Goal: Task Accomplishment & Management: Use online tool/utility

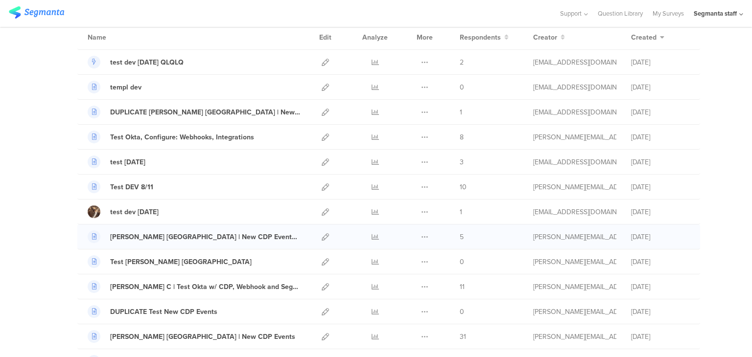
scroll to position [98, 0]
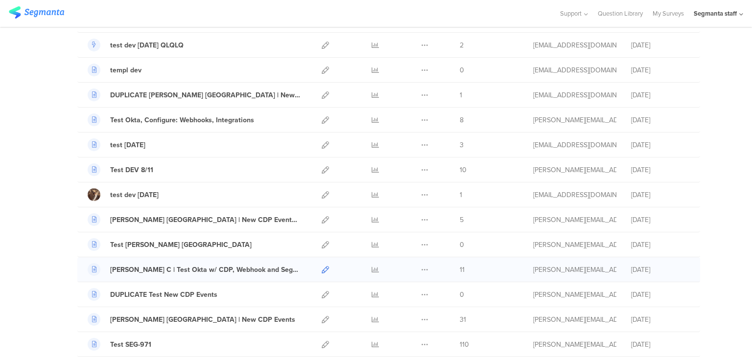
click at [325, 268] on icon at bounding box center [325, 269] width 7 height 7
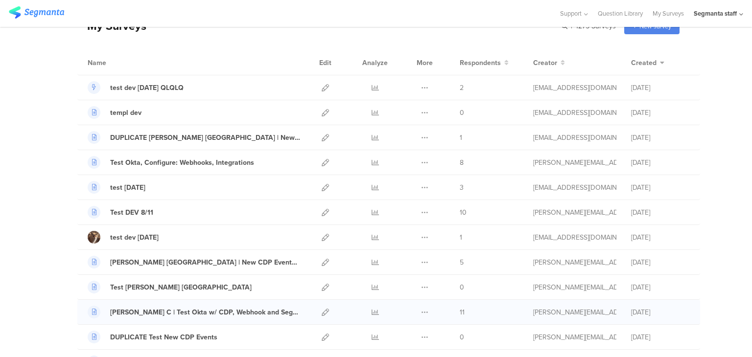
scroll to position [0, 0]
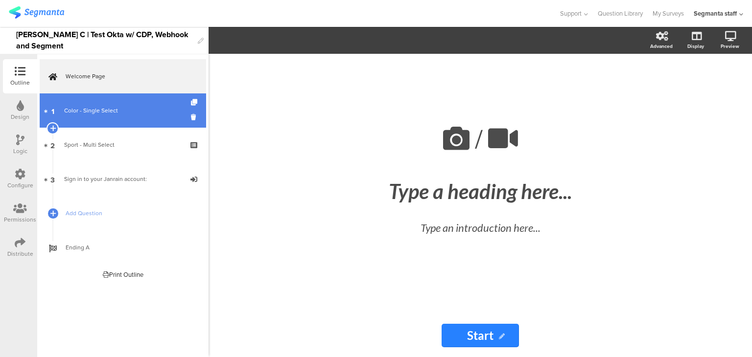
click at [114, 117] on link "1 Color - Single Select" at bounding box center [123, 110] width 166 height 34
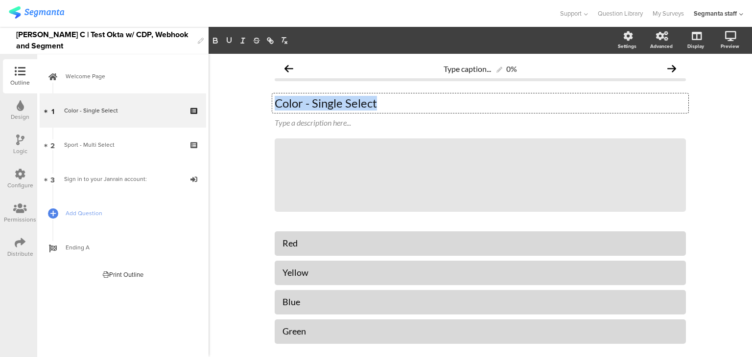
drag, startPoint x: 383, startPoint y: 106, endPoint x: 239, endPoint y: 105, distance: 143.9
click at [239, 105] on div "Type caption... 0% Color - Single Select Color - Single Select Color - Single S…" at bounding box center [479, 233] width 543 height 359
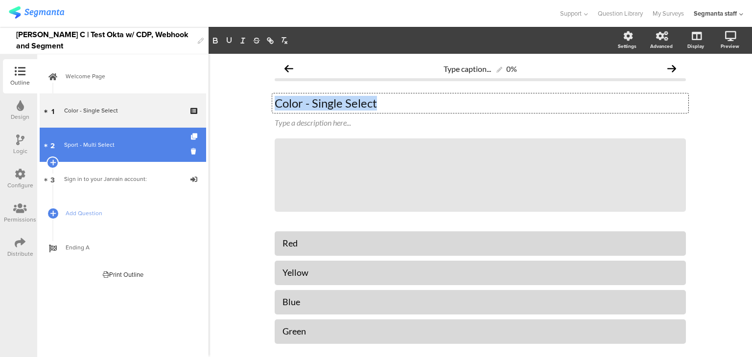
click at [123, 147] on div "Sport - Multi Select" at bounding box center [122, 145] width 117 height 10
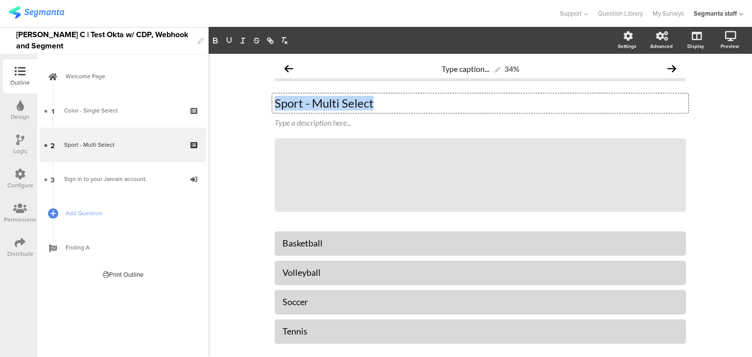
drag, startPoint x: 366, startPoint y: 100, endPoint x: 266, endPoint y: 108, distance: 100.2
click at [266, 108] on div "Type caption... 34% Sport - Multi Select Sport - Multi Select Sport - Multi Sel…" at bounding box center [480, 233] width 431 height 359
copy p "Sport - Multi Select"
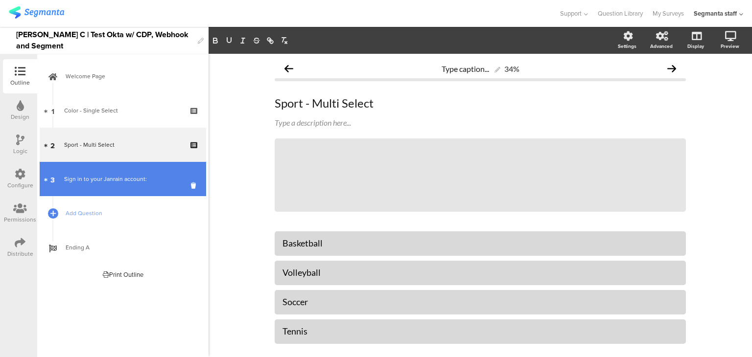
click at [80, 179] on div "Sign in to your Janrain account:" at bounding box center [122, 179] width 117 height 10
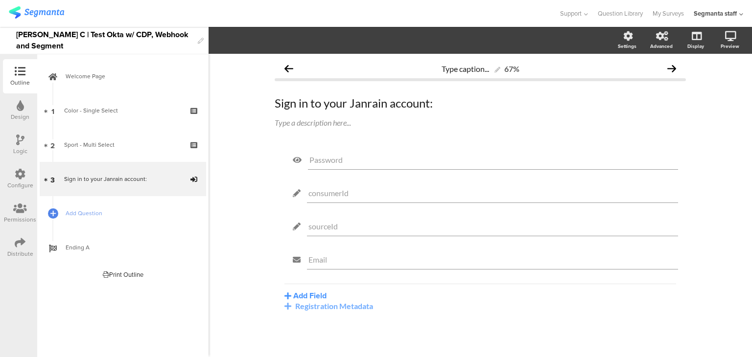
click at [304, 307] on div "Registration Metadata" at bounding box center [479, 305] width 391 height 9
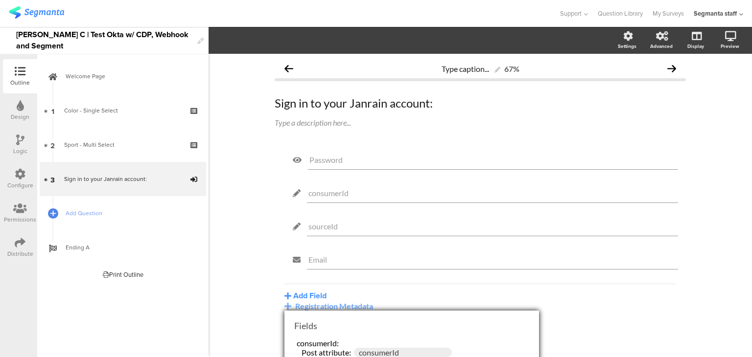
click at [304, 307] on div "Registration Metadata" at bounding box center [479, 305] width 391 height 9
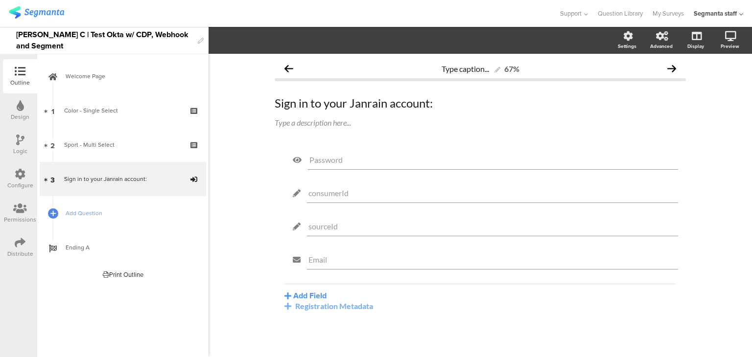
click at [307, 304] on div "Registration Metadata" at bounding box center [479, 305] width 391 height 9
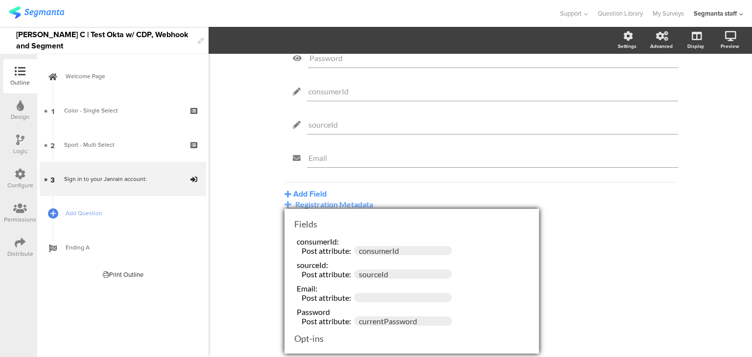
scroll to position [104, 0]
click at [15, 175] on icon at bounding box center [20, 174] width 11 height 11
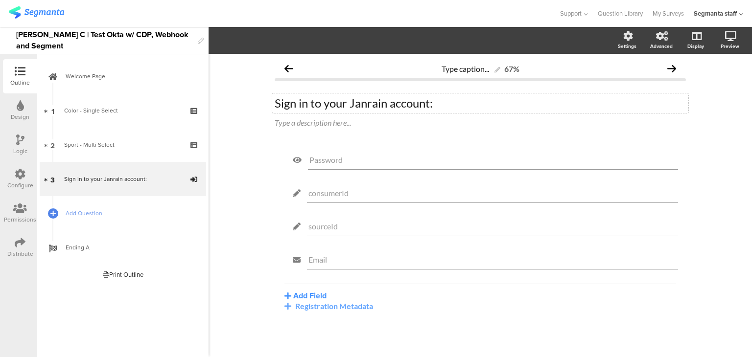
scroll to position [0, 0]
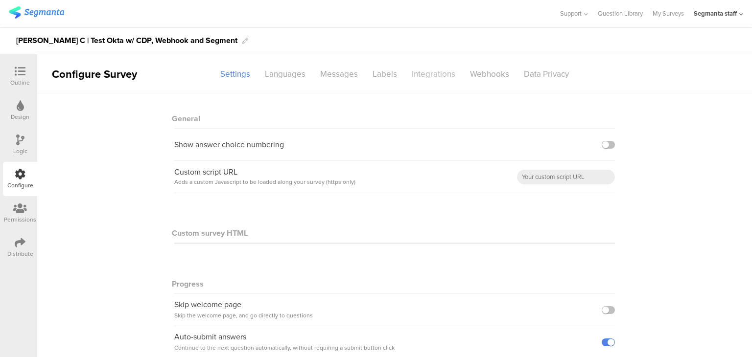
click at [433, 78] on div "Integrations" at bounding box center [433, 74] width 58 height 17
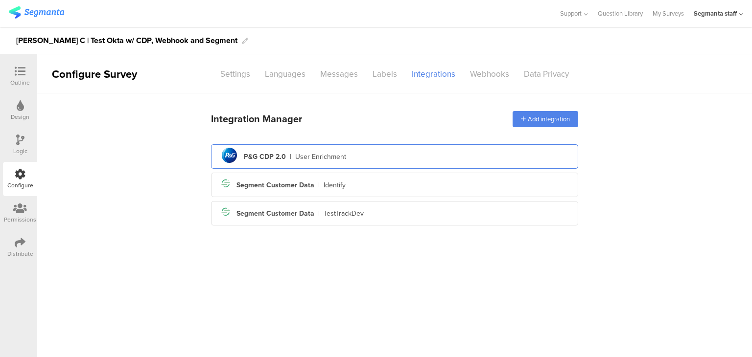
click at [399, 159] on div "pg logo P&G CDP 2.0 | User Enrichment" at bounding box center [394, 157] width 351 height 24
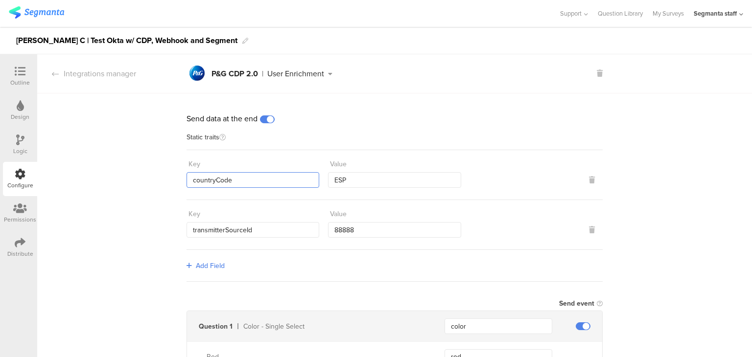
drag, startPoint x: 237, startPoint y: 181, endPoint x: 172, endPoint y: 178, distance: 65.1
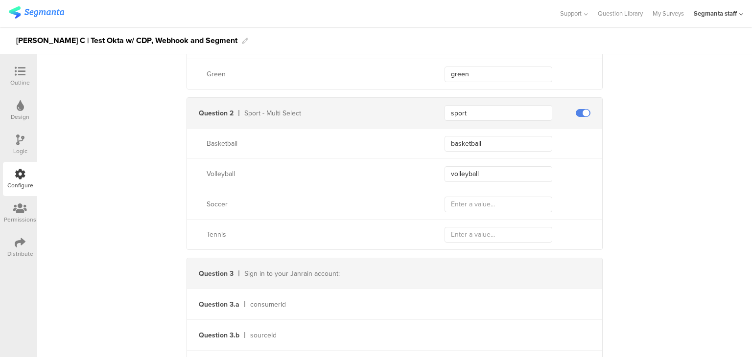
scroll to position [351, 0]
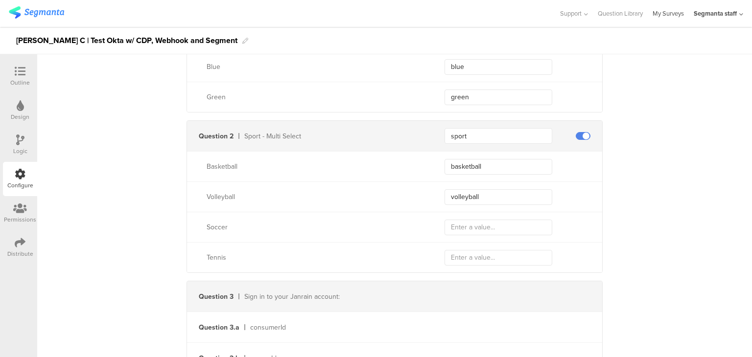
click at [663, 8] on link "My Surveys" at bounding box center [667, 13] width 31 height 27
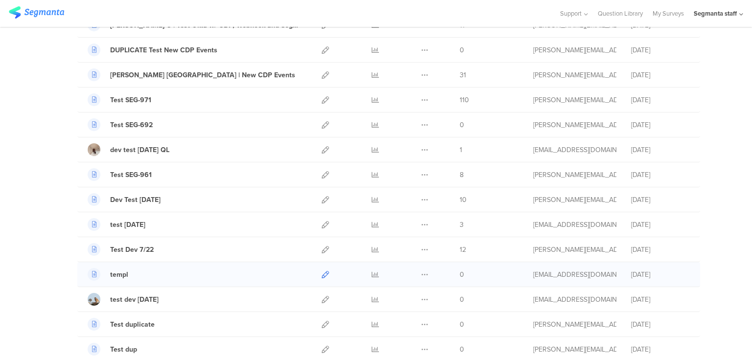
scroll to position [489, 0]
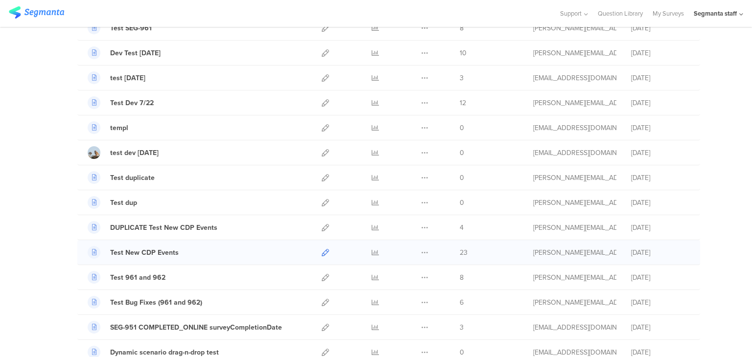
click at [322, 251] on icon at bounding box center [325, 252] width 7 height 7
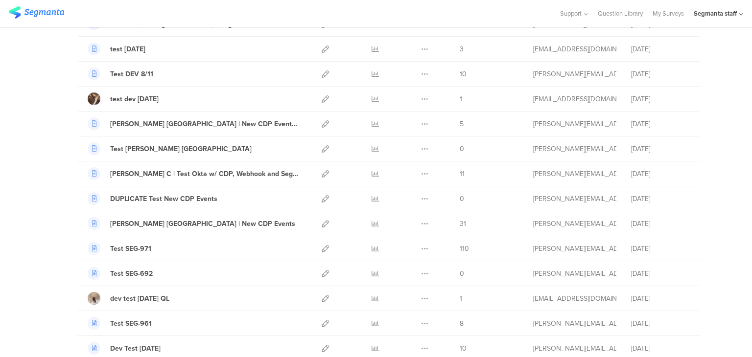
scroll to position [49, 0]
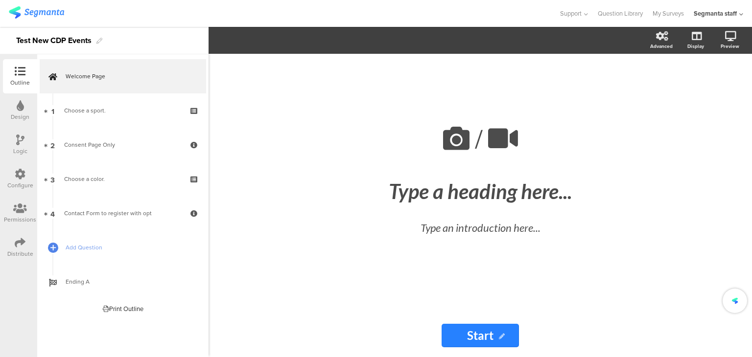
click at [90, 112] on div "Choose a sport." at bounding box center [122, 111] width 117 height 10
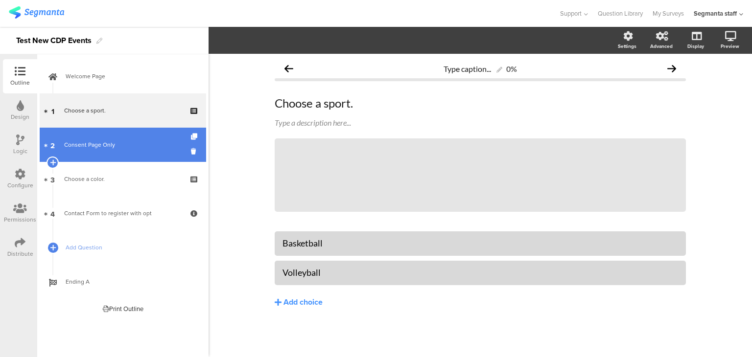
click at [80, 145] on div "Consent Page Only" at bounding box center [122, 145] width 117 height 10
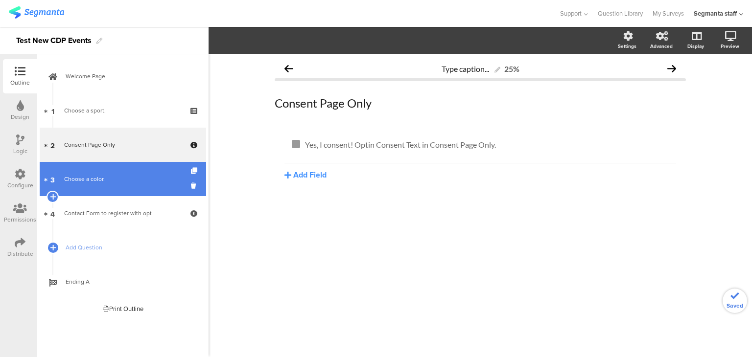
click at [104, 177] on div "Choose a color." at bounding box center [122, 179] width 117 height 10
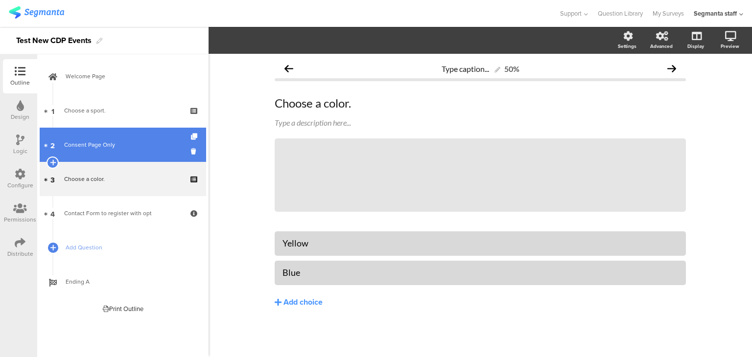
click at [138, 153] on link "2 Consent Page Only" at bounding box center [123, 145] width 166 height 34
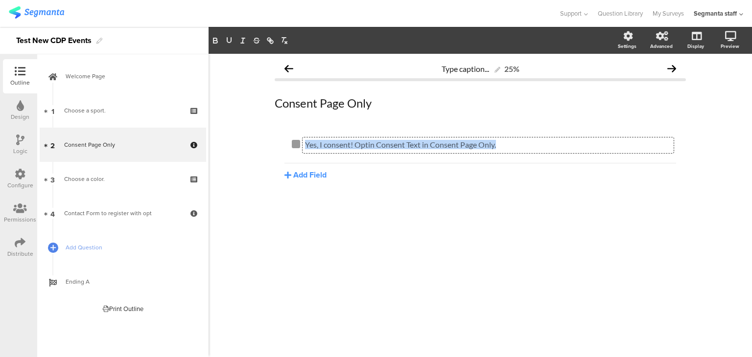
drag, startPoint x: 514, startPoint y: 146, endPoint x: 305, endPoint y: 156, distance: 209.2
click at [305, 156] on div "Yes, I consent! Optin Consent Text in Consent Page Only. Yes, I consent! Optin …" at bounding box center [480, 155] width 411 height 50
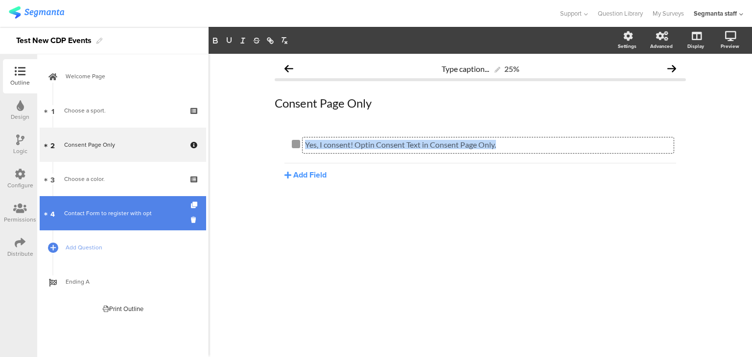
click at [85, 214] on div "Contact Form to register with opt" at bounding box center [122, 213] width 117 height 10
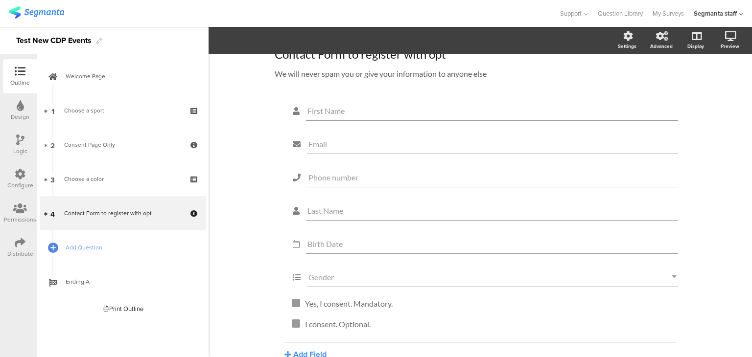
scroll to position [39, 0]
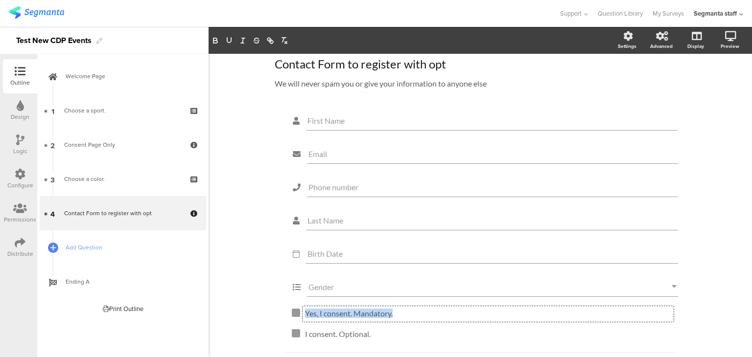
drag, startPoint x: 398, startPoint y: 306, endPoint x: 271, endPoint y: 300, distance: 127.9
click at [275, 299] on div "First Name Email Phone number Last Name Birth Date Gender Yes, I consent. Manda…" at bounding box center [480, 239] width 411 height 261
click at [21, 178] on icon at bounding box center [20, 174] width 11 height 11
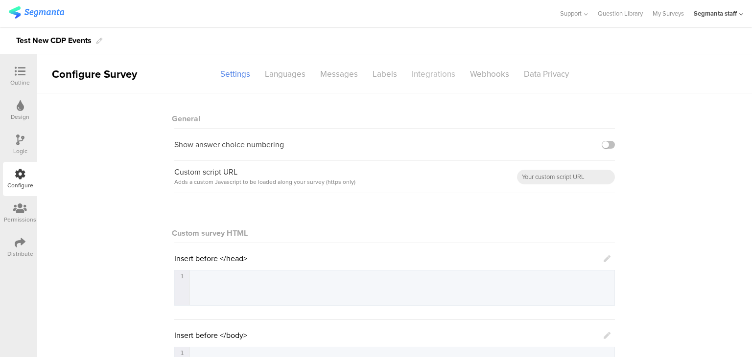
click at [418, 79] on div "Integrations" at bounding box center [433, 74] width 58 height 17
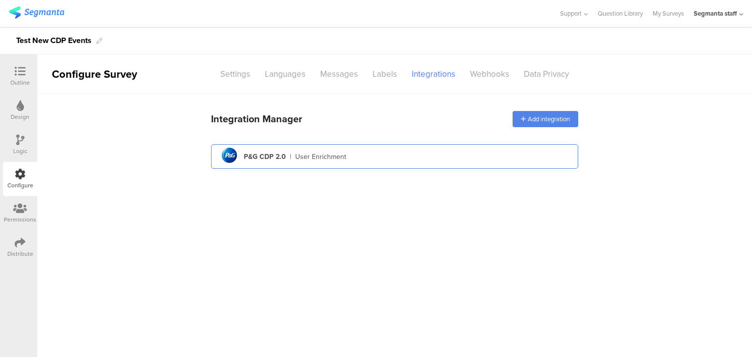
click at [376, 154] on div "pg logo P&G CDP 2.0 | User Enrichment" at bounding box center [394, 157] width 351 height 24
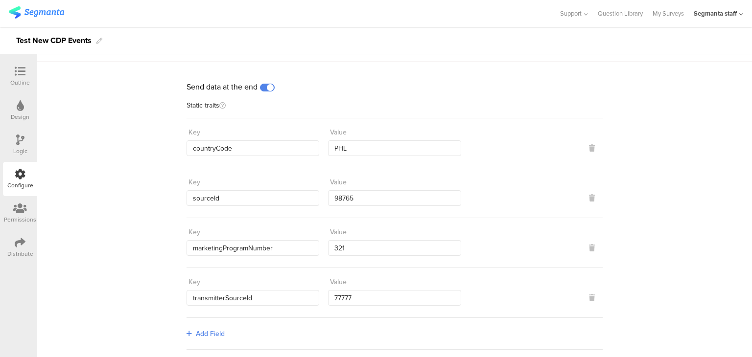
scroll to position [49, 0]
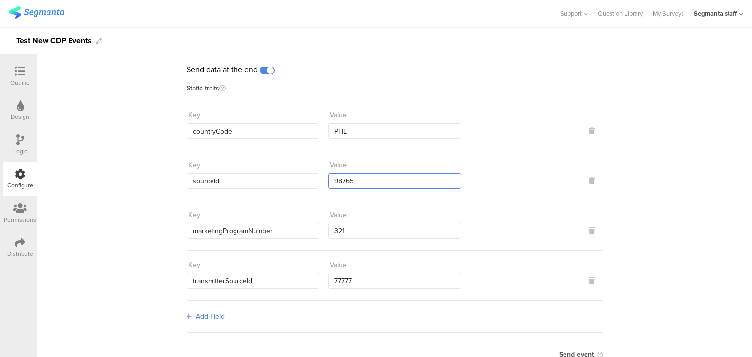
drag, startPoint x: 355, startPoint y: 176, endPoint x: 317, endPoint y: 179, distance: 38.3
click at [317, 179] on div "Key sourceId Value 98765" at bounding box center [394, 173] width 416 height 32
drag, startPoint x: 354, startPoint y: 232, endPoint x: 302, endPoint y: 236, distance: 51.5
click at [302, 236] on div "Key marketingProgramNumber Value 321" at bounding box center [394, 223] width 416 height 32
drag, startPoint x: 361, startPoint y: 278, endPoint x: 304, endPoint y: 286, distance: 57.8
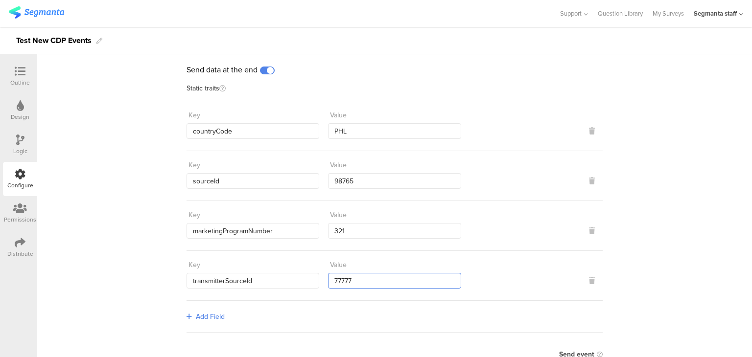
click at [305, 285] on div "Key transmitterSourceId Value 77777" at bounding box center [394, 273] width 416 height 32
drag, startPoint x: 278, startPoint y: 228, endPoint x: 156, endPoint y: 252, distance: 124.2
drag, startPoint x: 260, startPoint y: 280, endPoint x: 140, endPoint y: 308, distance: 123.6
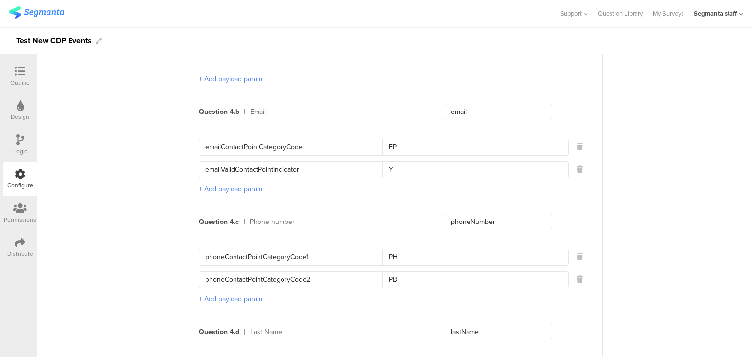
scroll to position [783, 0]
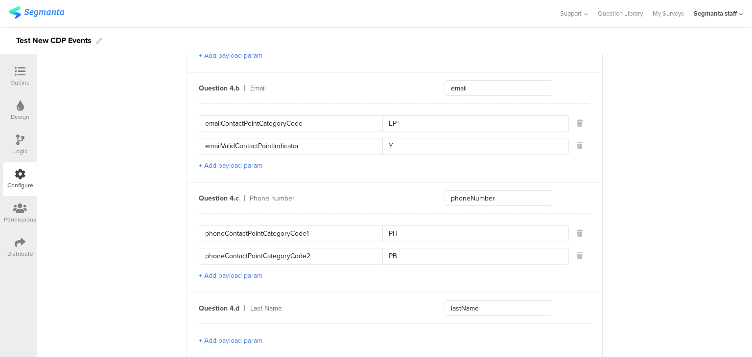
drag, startPoint x: 318, startPoint y: 121, endPoint x: 186, endPoint y: 127, distance: 131.3
click at [187, 127] on div "Question 4.b Email email emailContactPointCategoryCode EP emailValidContactPoin…" at bounding box center [394, 127] width 415 height 110
drag, startPoint x: 312, startPoint y: 142, endPoint x: 152, endPoint y: 141, distance: 160.5
click at [158, 144] on div "Send data at the end Static traits Key countryCode Value PHL Key sourceId Value…" at bounding box center [394, 101] width 714 height 1581
drag, startPoint x: 406, startPoint y: 230, endPoint x: 377, endPoint y: 230, distance: 28.9
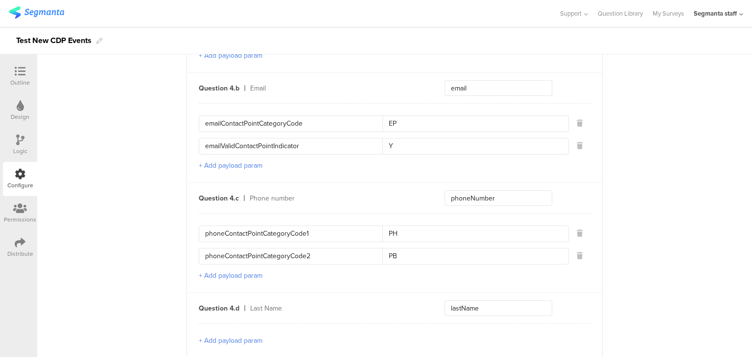
click at [377, 230] on div "phoneContactPointCategoryCode1 PH" at bounding box center [384, 234] width 370 height 17
drag, startPoint x: 305, startPoint y: 227, endPoint x: 176, endPoint y: 235, distance: 129.9
click at [176, 235] on div "Send data at the end Static traits Key countryCode Value PHL Key sourceId Value…" at bounding box center [394, 101] width 714 height 1581
drag, startPoint x: 309, startPoint y: 251, endPoint x: 168, endPoint y: 247, distance: 140.5
click at [168, 247] on div "Send data at the end Static traits Key countryCode Value PHL Key sourceId Value…" at bounding box center [394, 101] width 714 height 1581
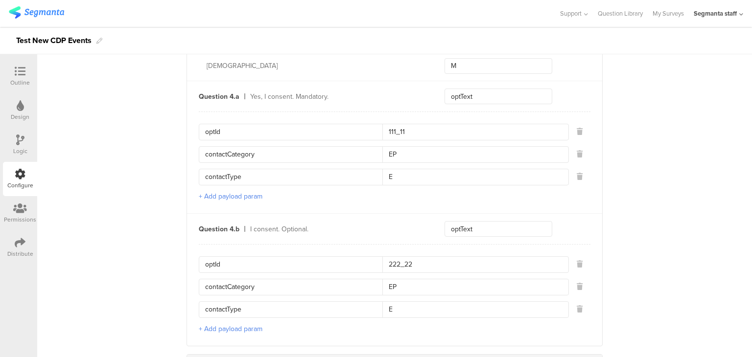
scroll to position [1272, 0]
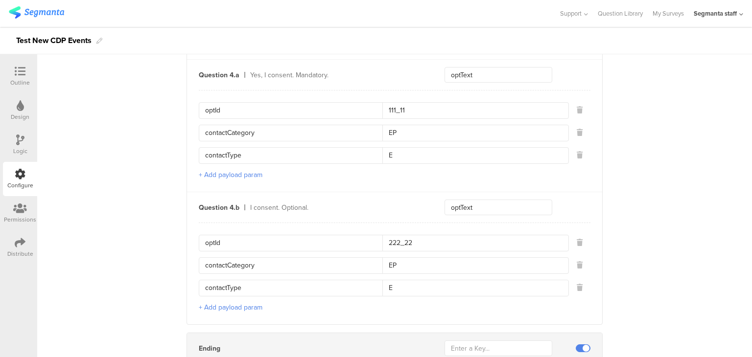
drag, startPoint x: 263, startPoint y: 123, endPoint x: 198, endPoint y: 122, distance: 65.1
click at [199, 125] on div "contactCategory EP" at bounding box center [384, 133] width 370 height 17
drag, startPoint x: 249, startPoint y: 138, endPoint x: 163, endPoint y: 151, distance: 86.2
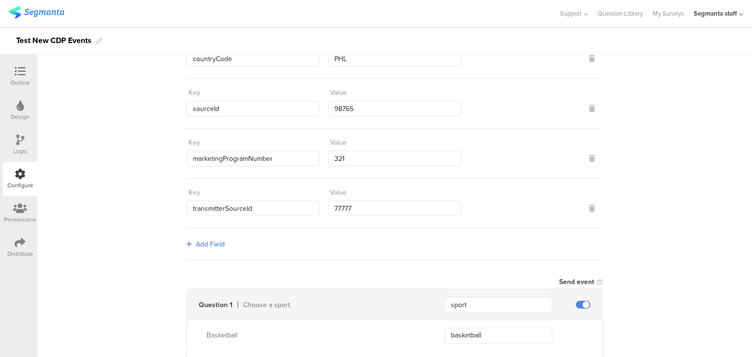
scroll to position [0, 0]
